Goal: Task Accomplishment & Management: Manage account settings

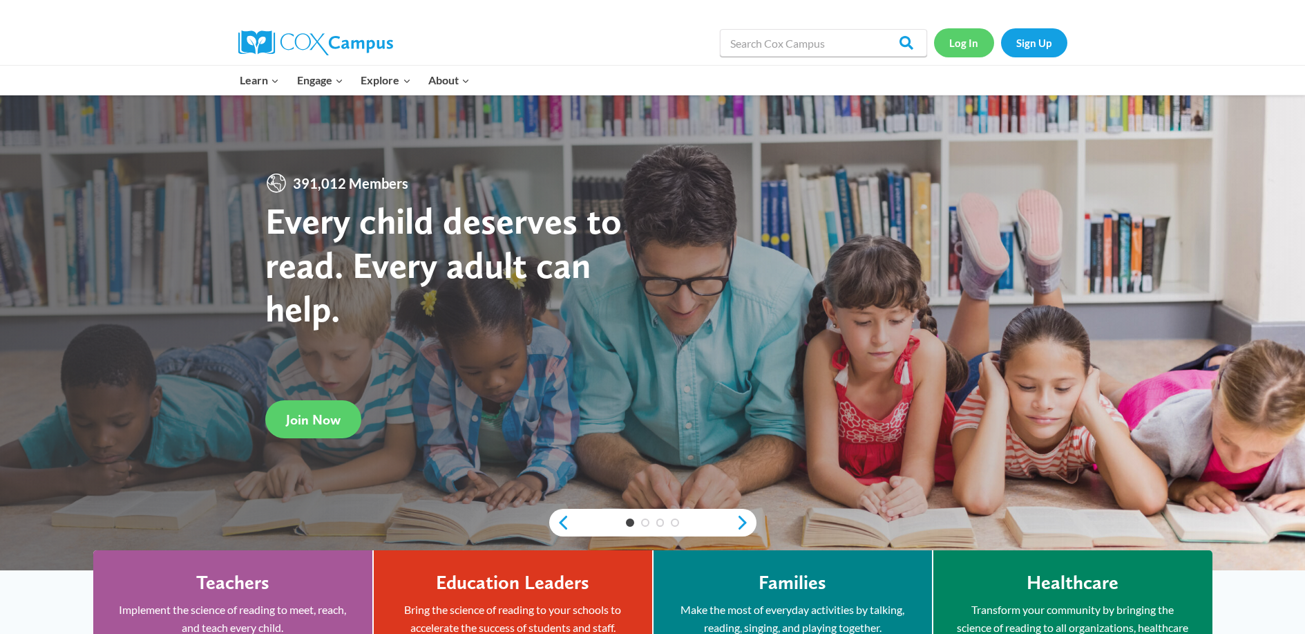
click at [976, 43] on link "Log In" at bounding box center [964, 42] width 60 height 28
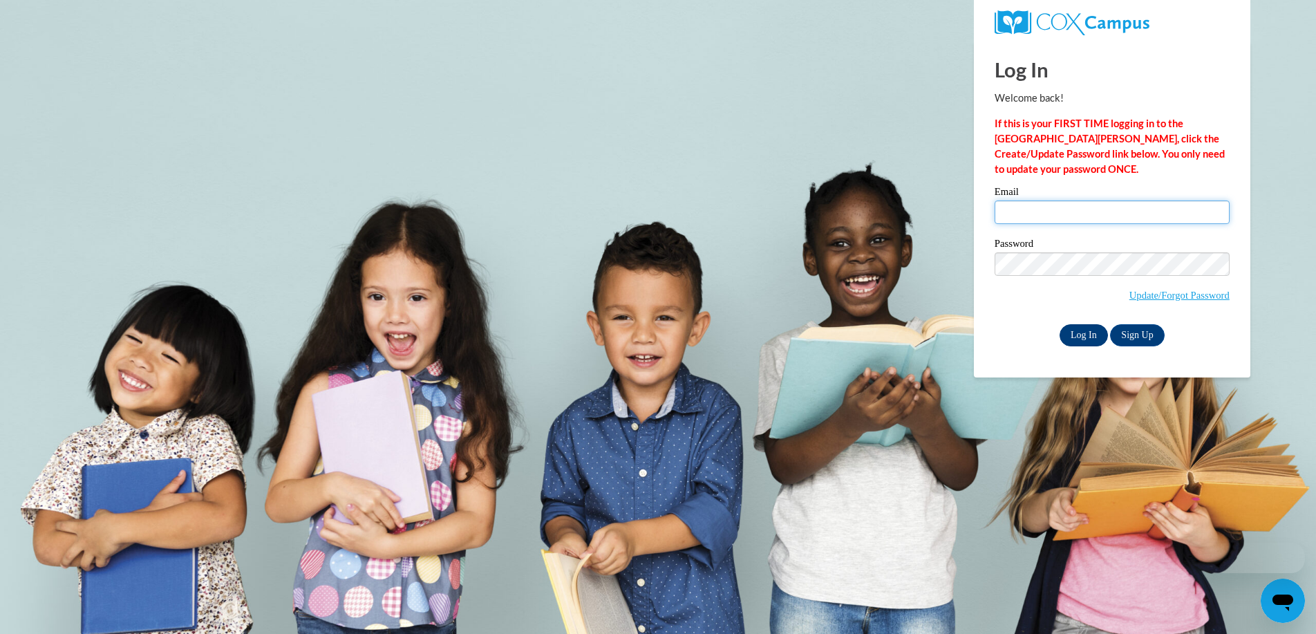
type input "krevere@pcu.k12.ms.us"
click at [1094, 341] on input "Log In" at bounding box center [1083, 335] width 48 height 22
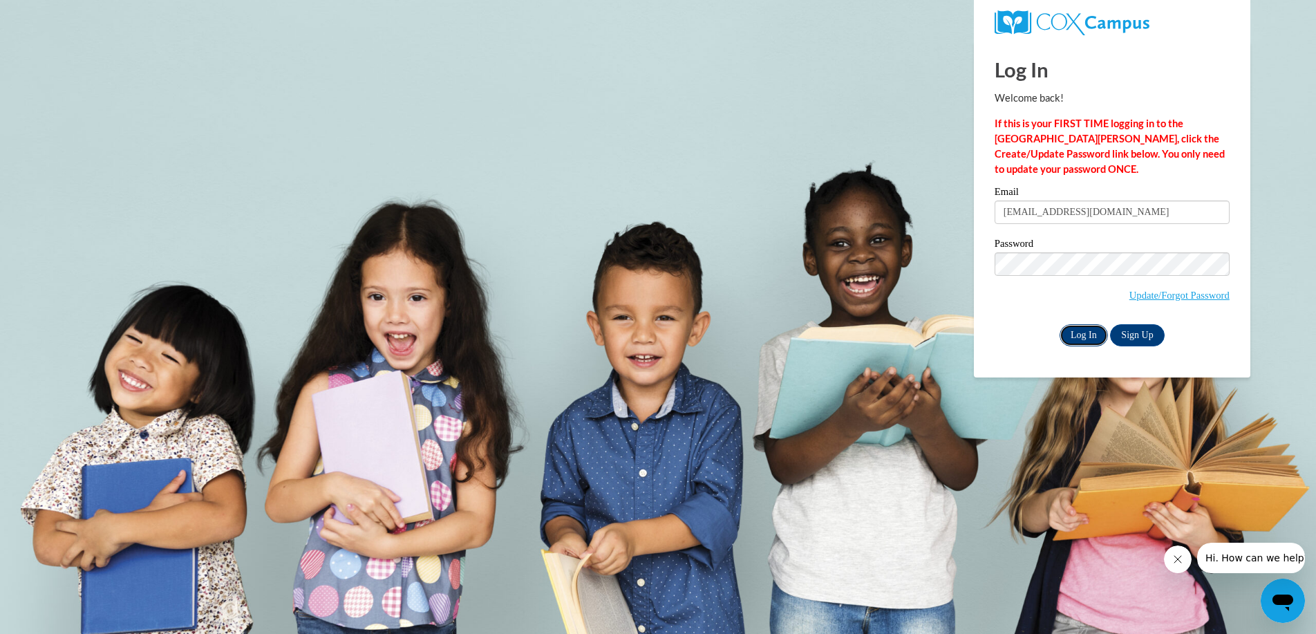
click at [1074, 331] on input "Log In" at bounding box center [1083, 335] width 48 height 22
